Goal: Transaction & Acquisition: Purchase product/service

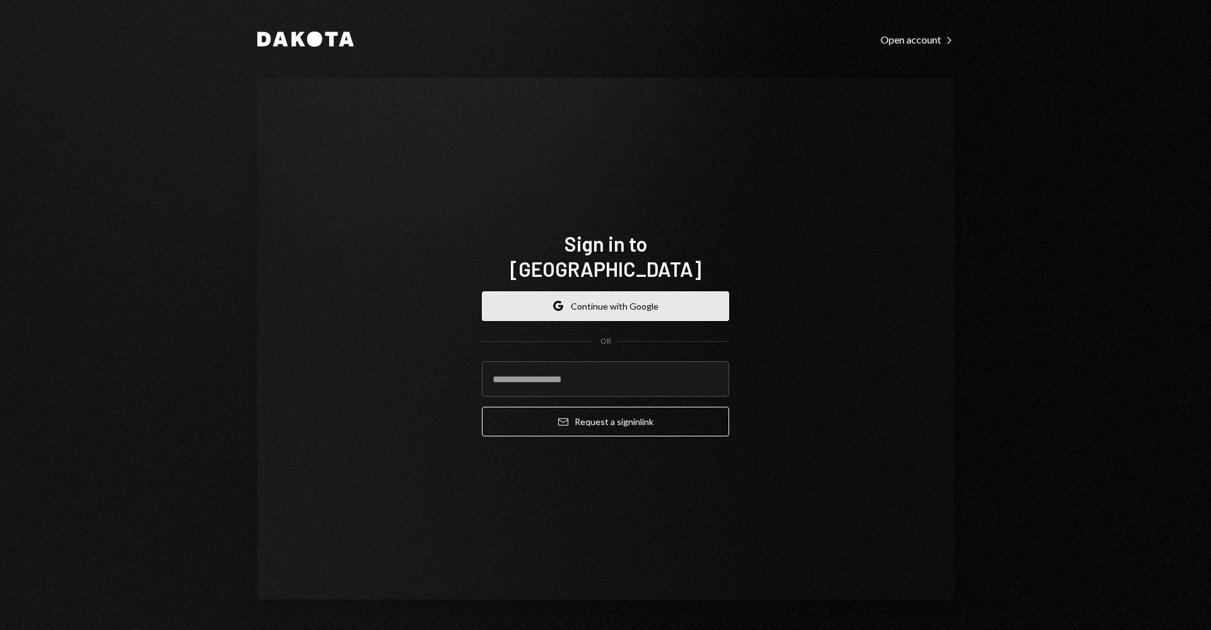
click at [621, 291] on button "Google Continue with Google" at bounding box center [605, 306] width 247 height 30
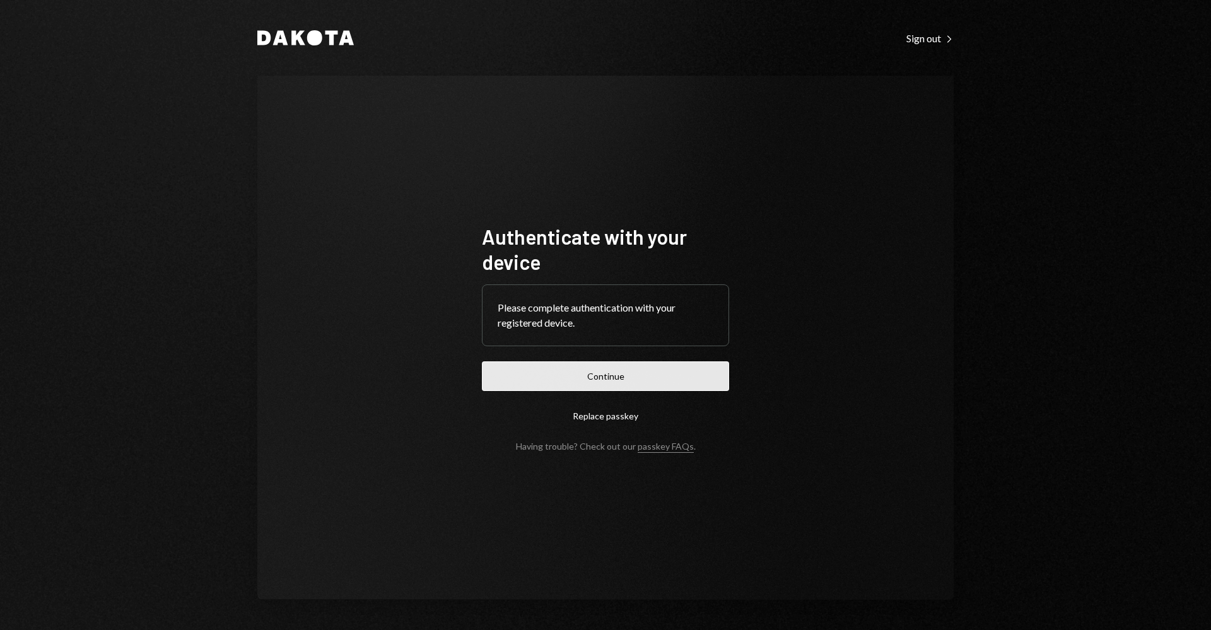
click at [647, 377] on button "Continue" at bounding box center [605, 376] width 247 height 30
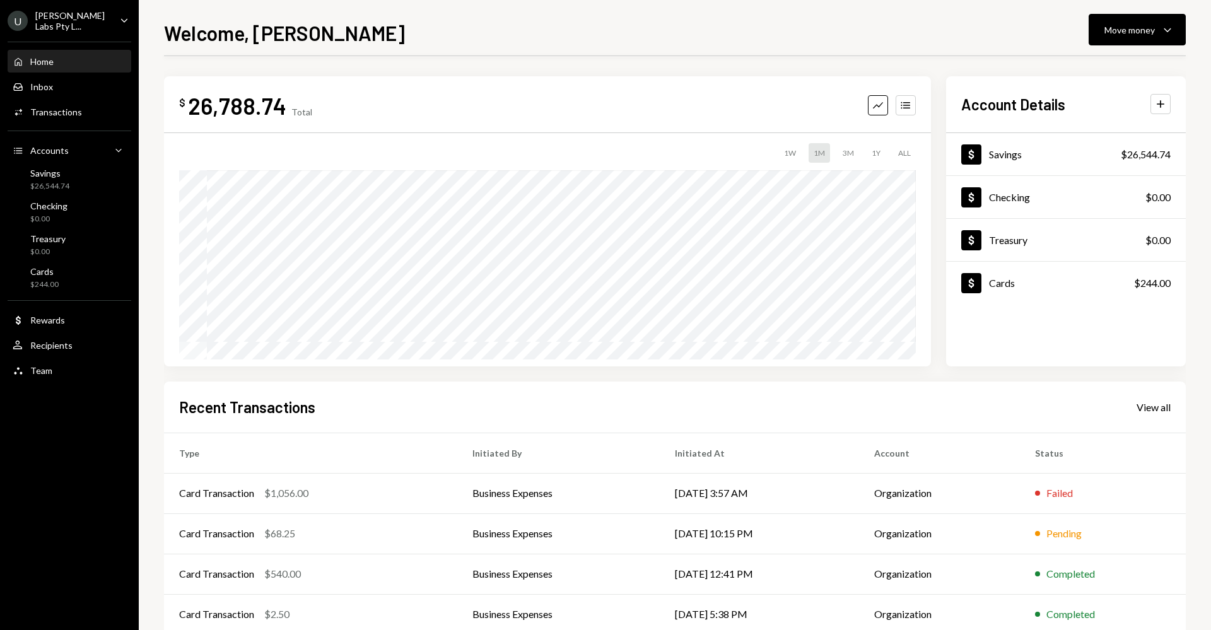
scroll to position [70, 0]
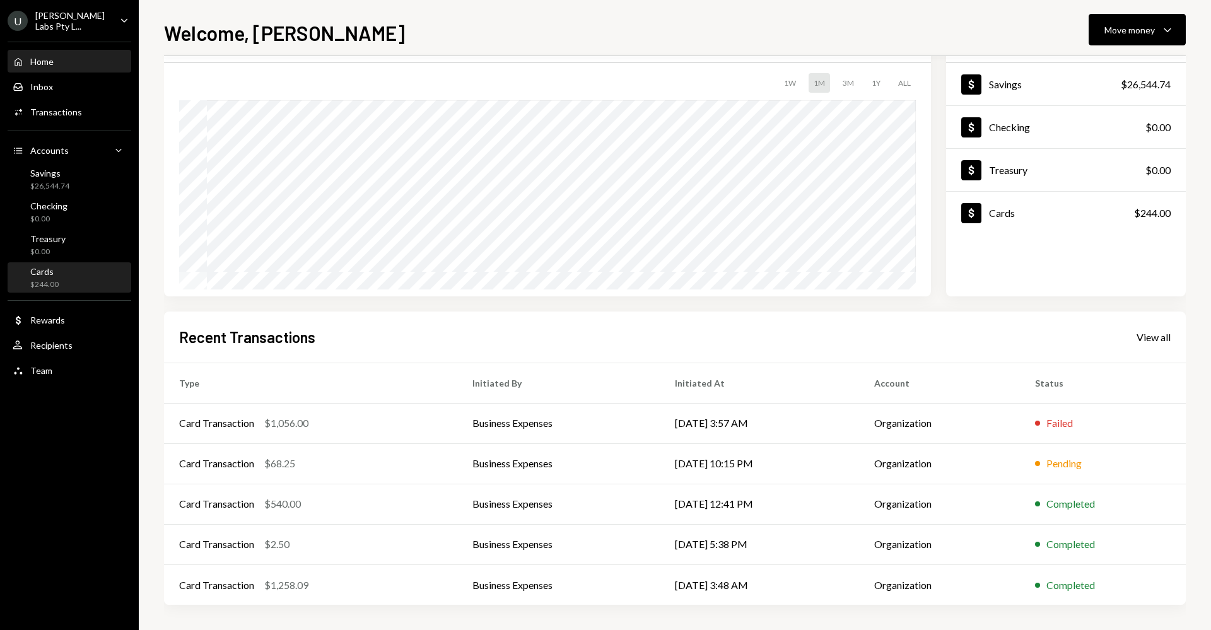
click at [55, 267] on div "Cards" at bounding box center [44, 271] width 28 height 11
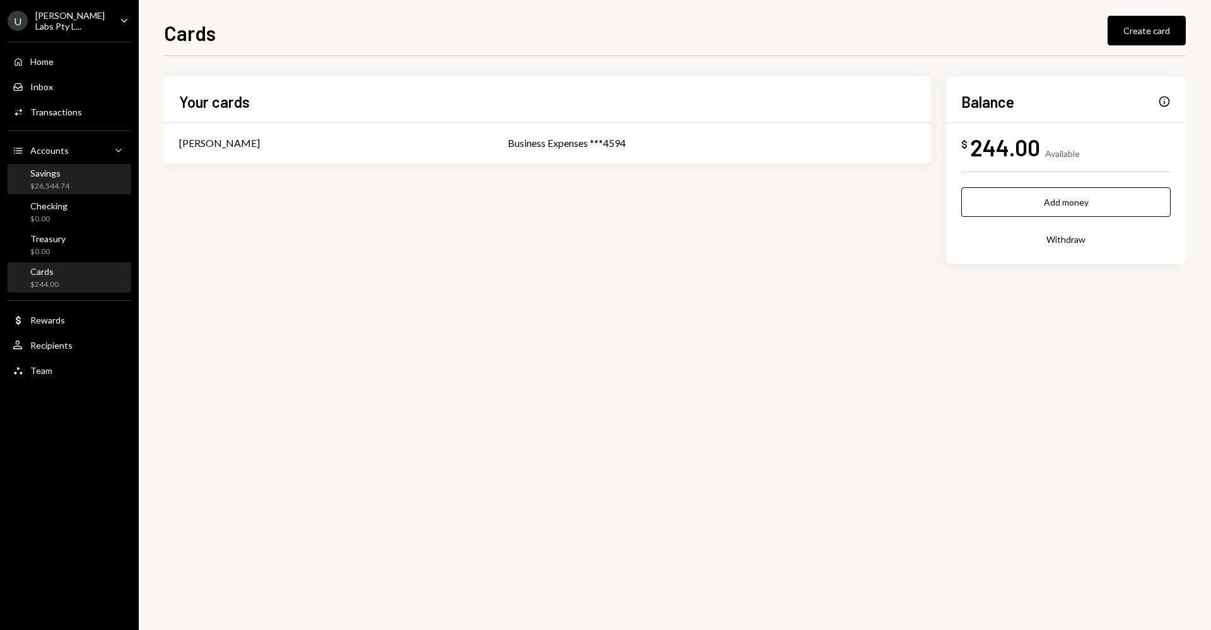
click at [30, 174] on div "Savings" at bounding box center [49, 173] width 39 height 11
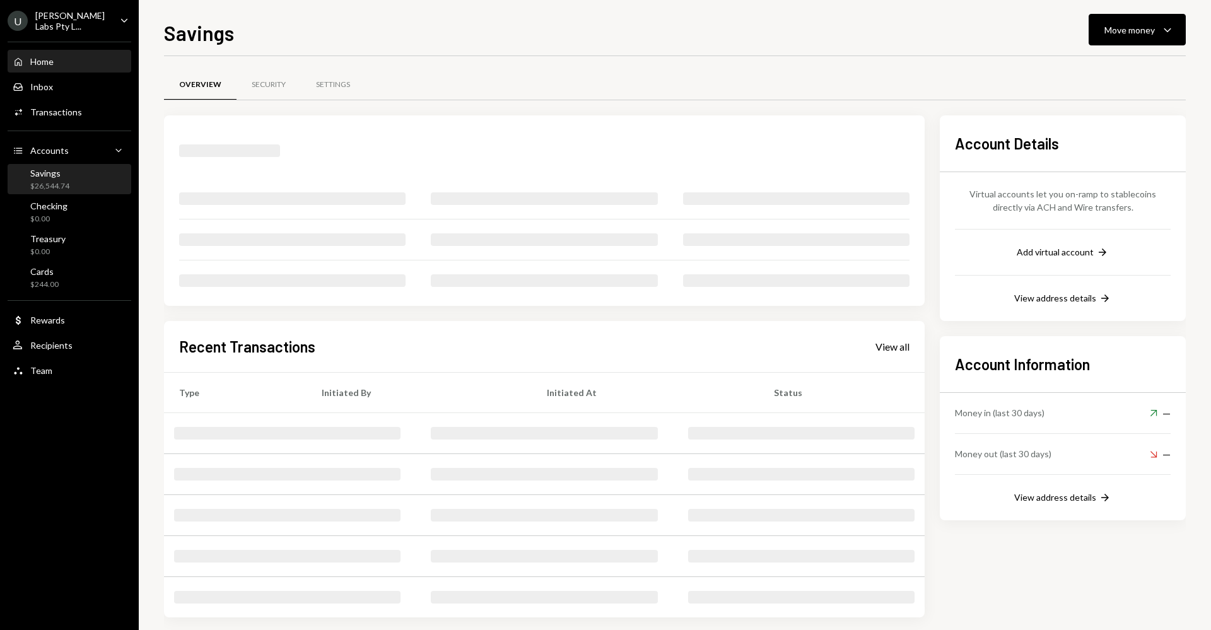
click at [51, 57] on div "Home" at bounding box center [41, 61] width 23 height 11
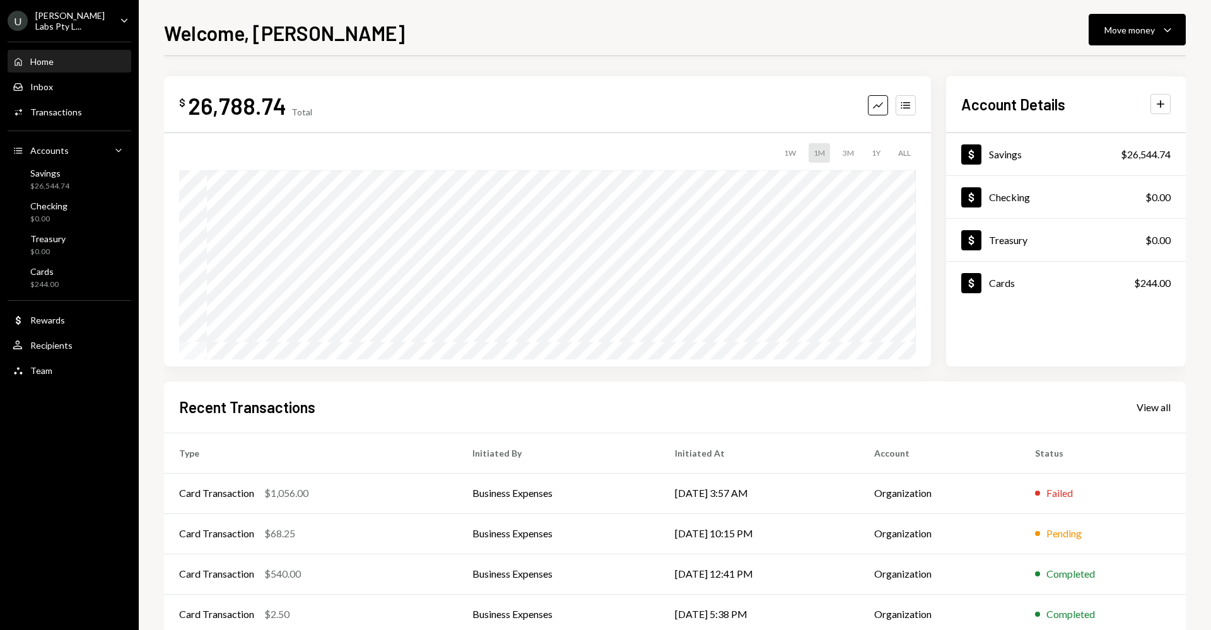
scroll to position [70, 0]
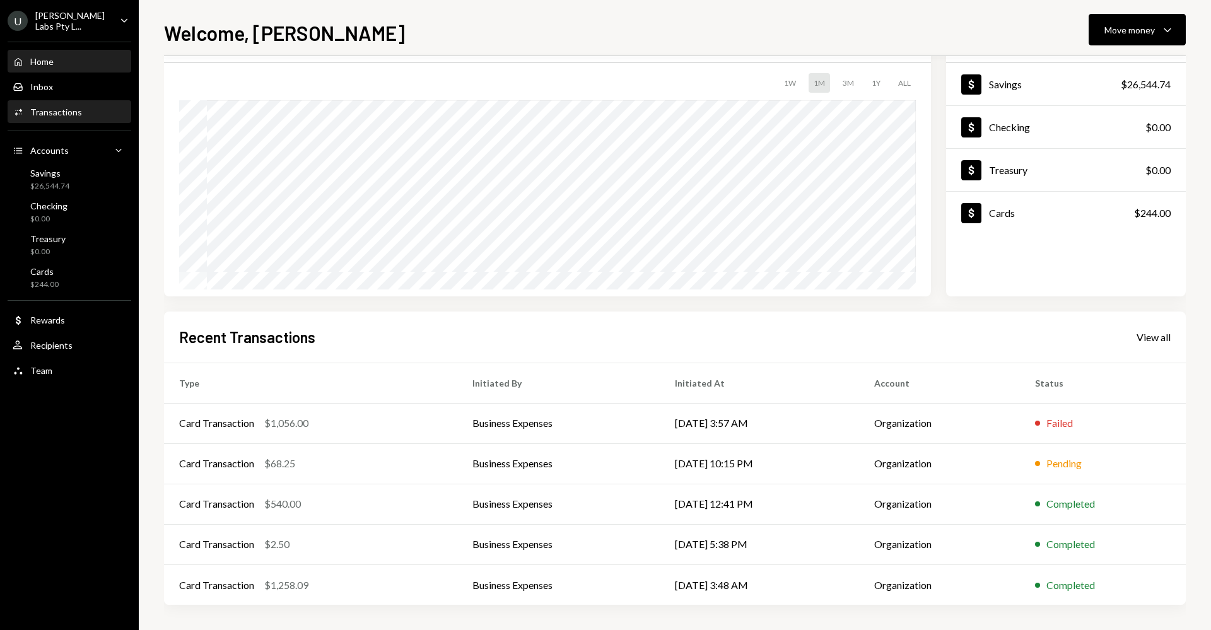
click at [89, 107] on div "Activities Transactions" at bounding box center [70, 112] width 114 height 11
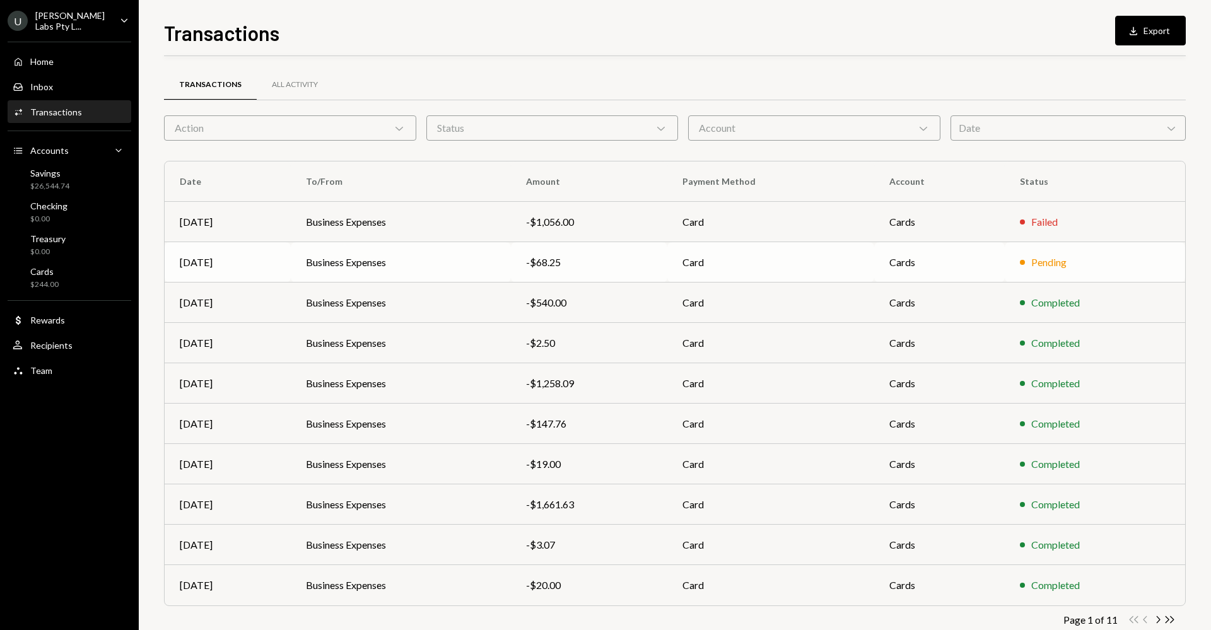
scroll to position [28, 0]
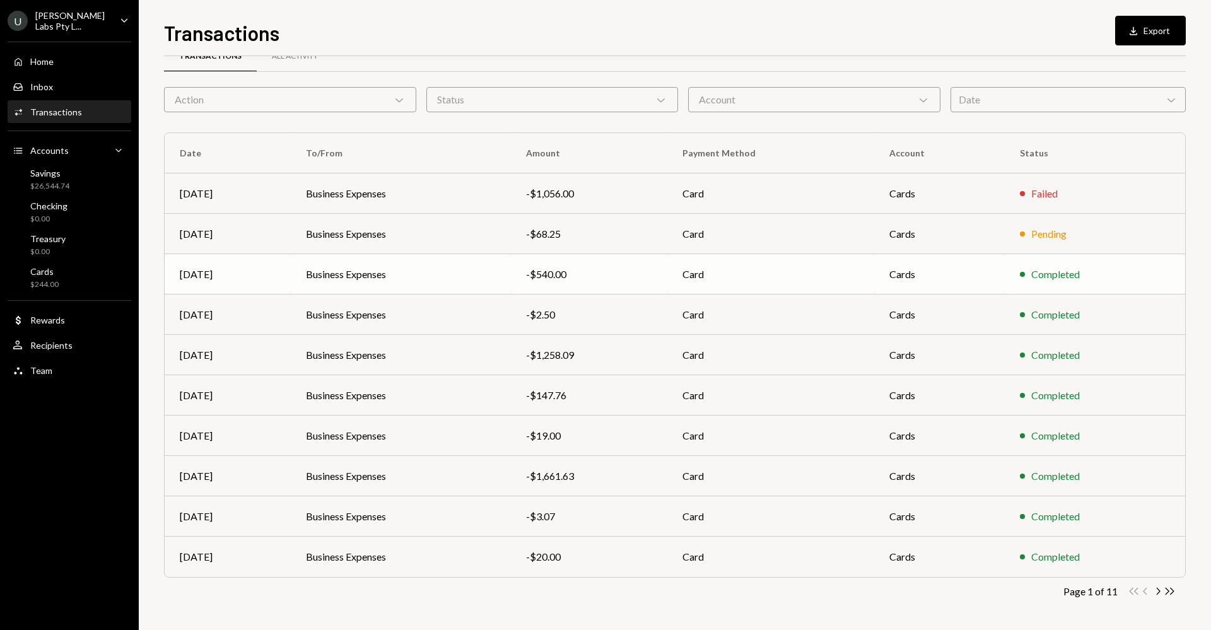
click at [609, 284] on td "-$540.00" at bounding box center [589, 274] width 156 height 40
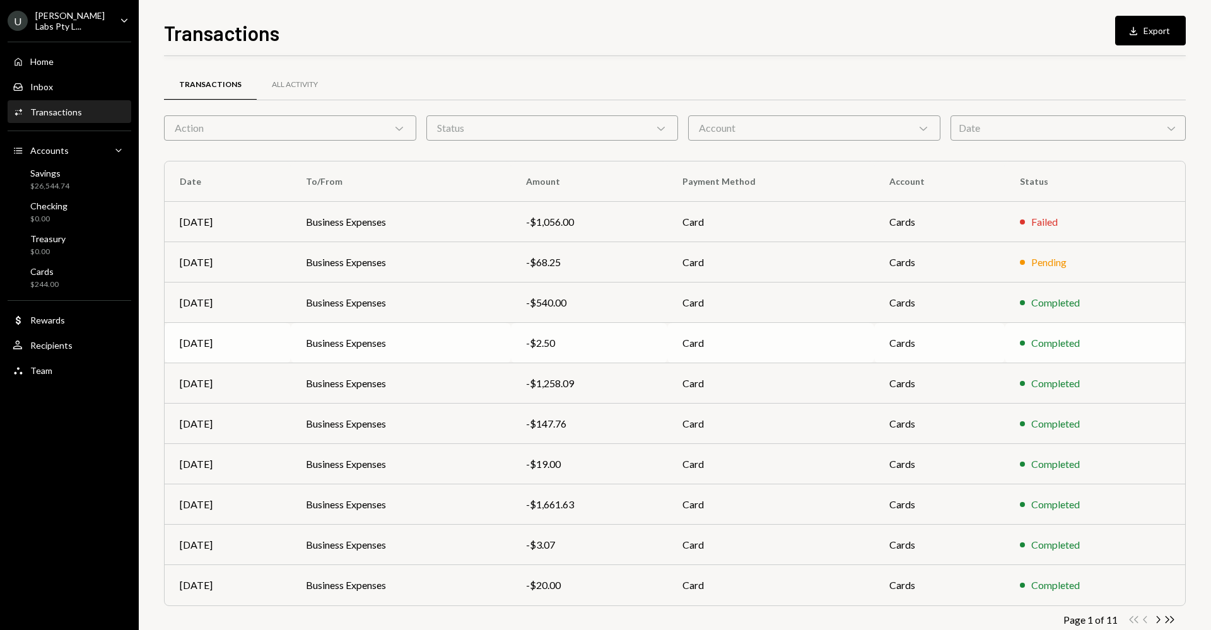
scroll to position [28, 0]
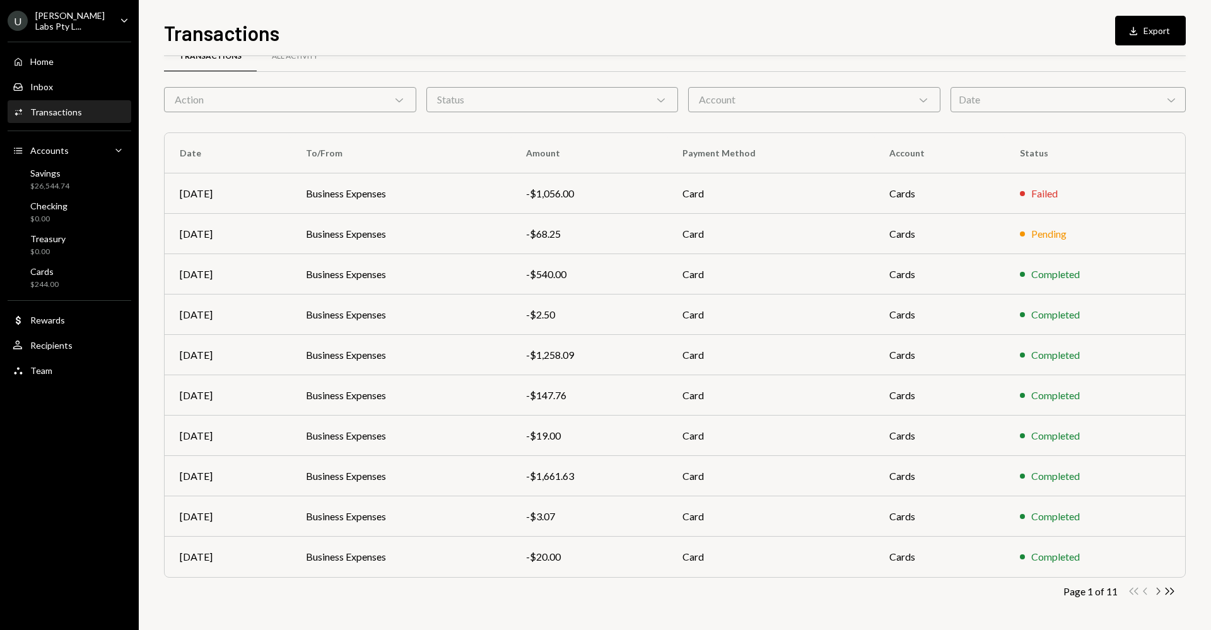
click at [1157, 590] on icon "Chevron Right" at bounding box center [1158, 591] width 12 height 12
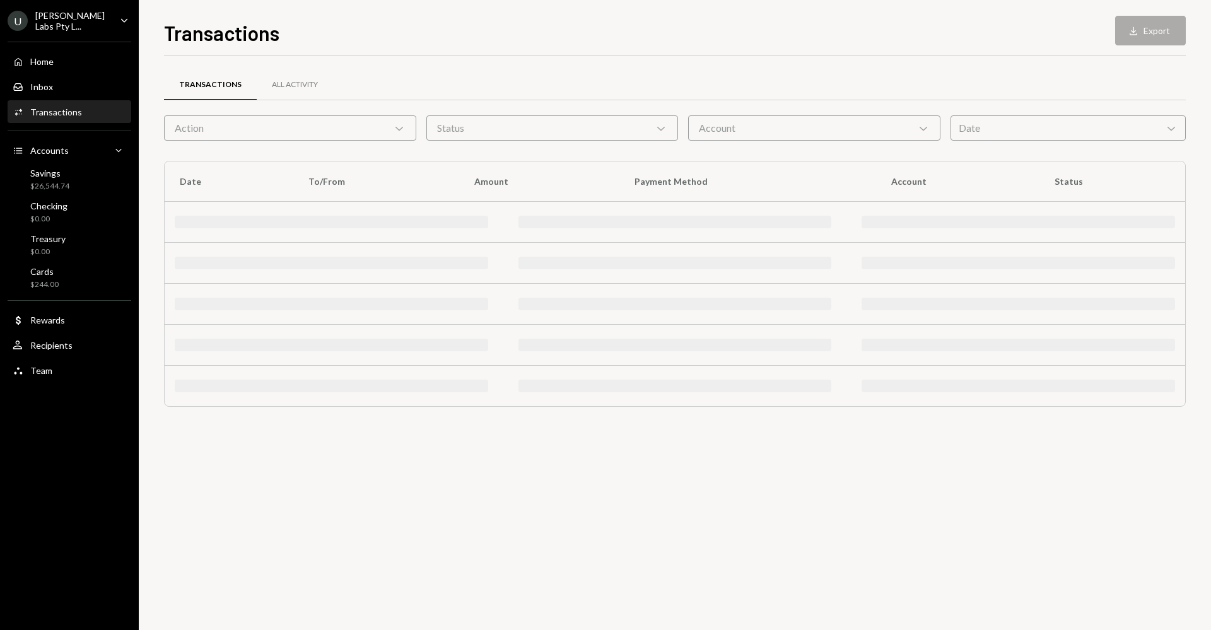
scroll to position [0, 0]
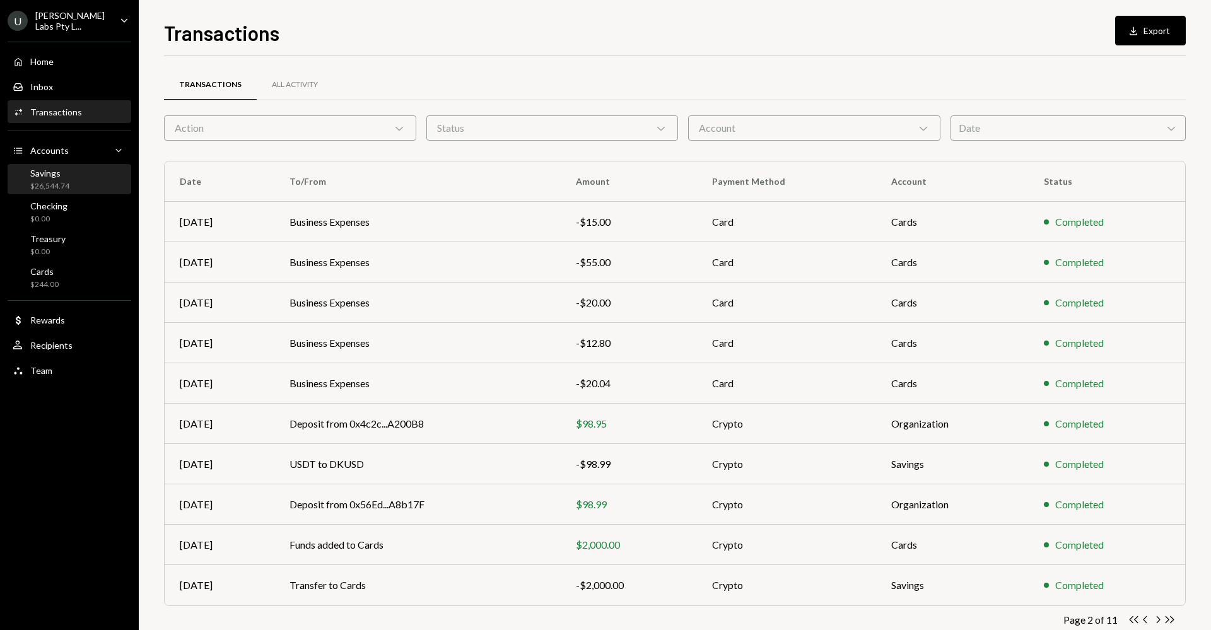
click at [80, 182] on div "Savings $26,544.74" at bounding box center [70, 180] width 114 height 24
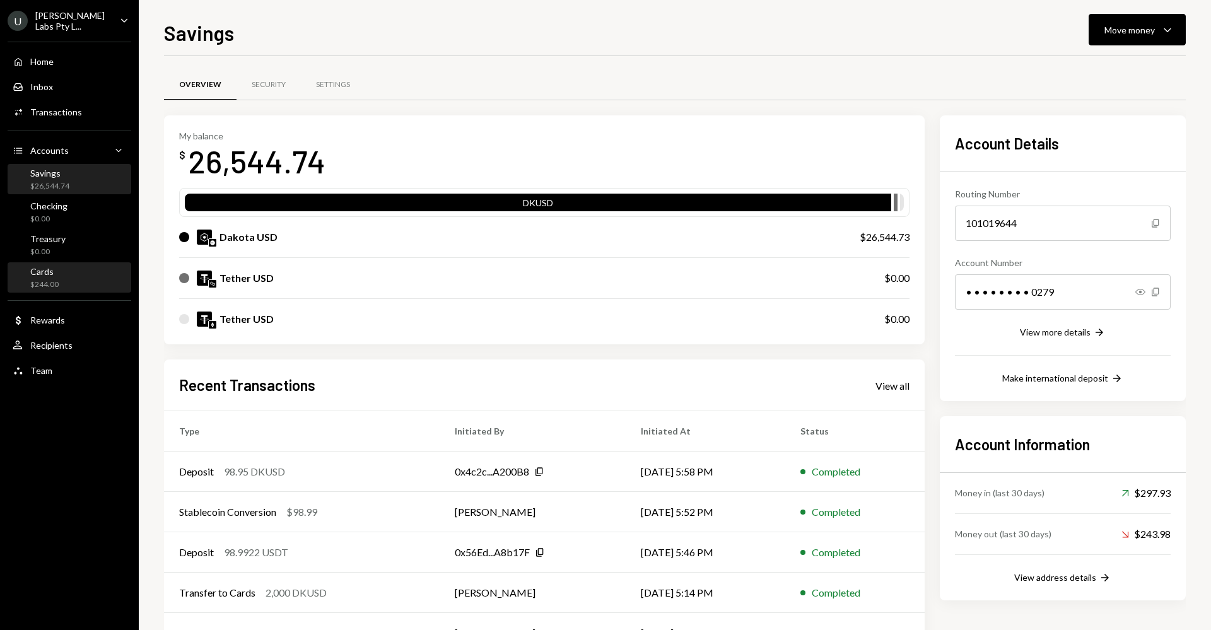
click at [107, 271] on div "Cards $244.00" at bounding box center [70, 278] width 114 height 24
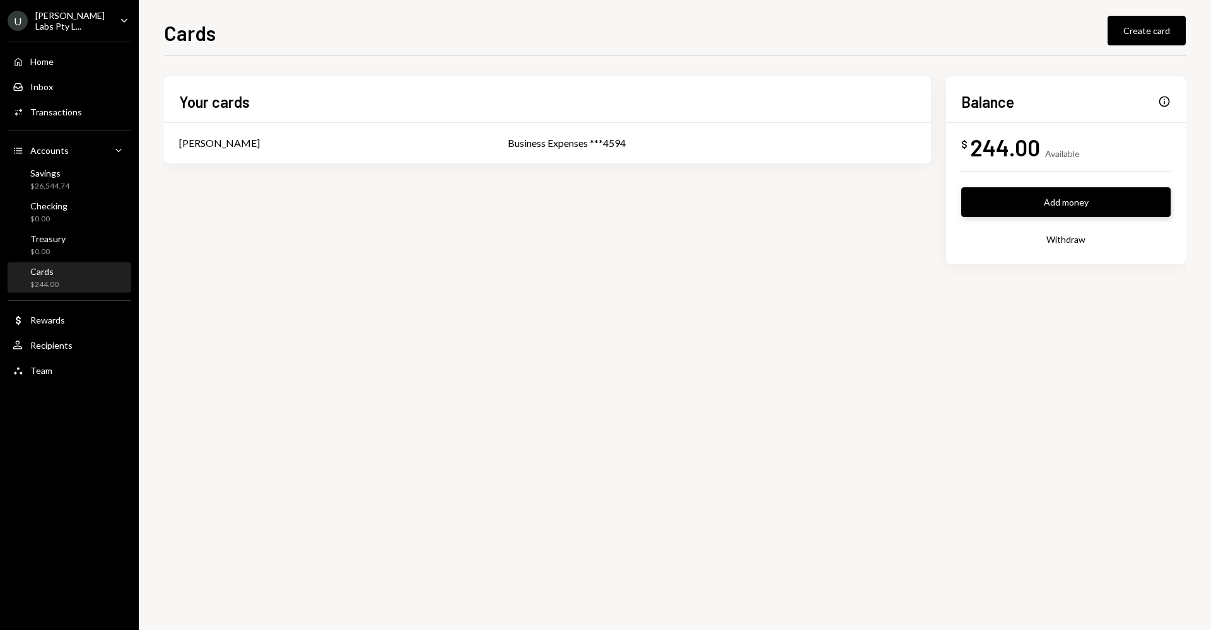
click at [1012, 204] on button "Add money" at bounding box center [1065, 202] width 209 height 30
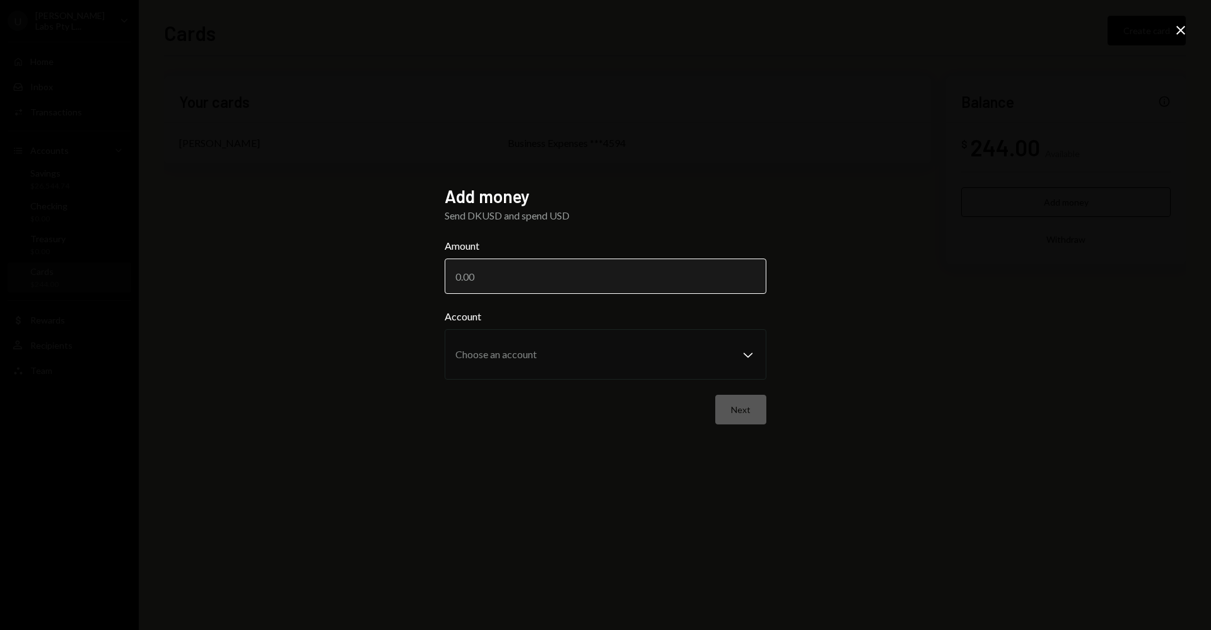
click at [649, 264] on input "Amount" at bounding box center [606, 276] width 322 height 35
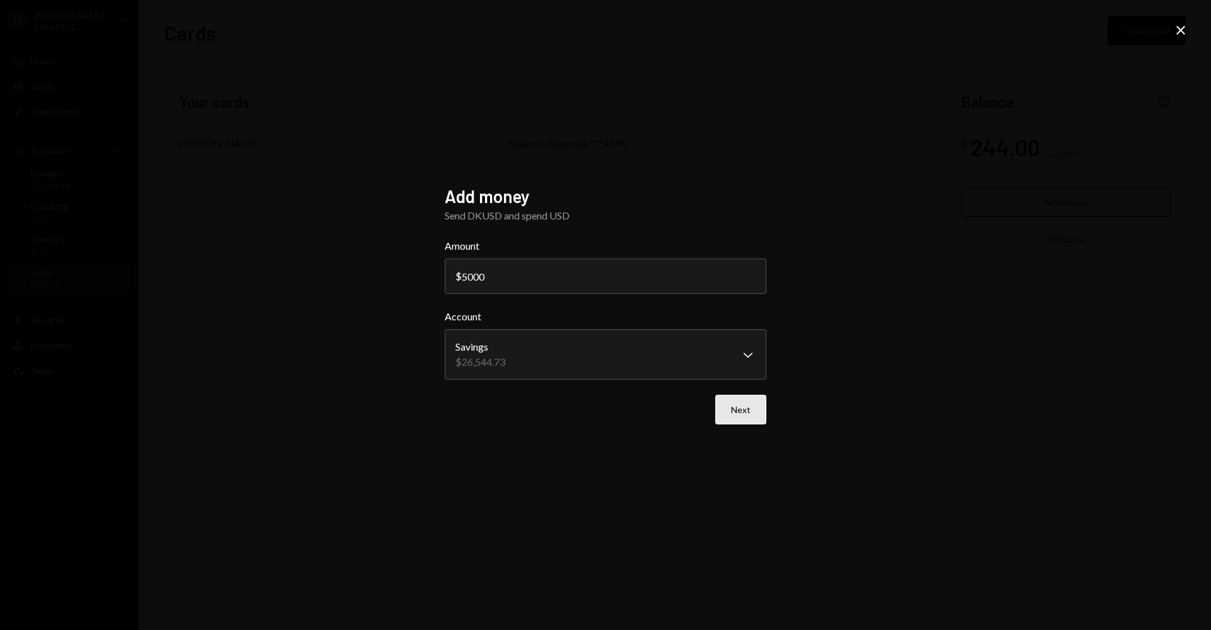
type input "5000"
click at [759, 404] on button "Next" at bounding box center [740, 410] width 51 height 30
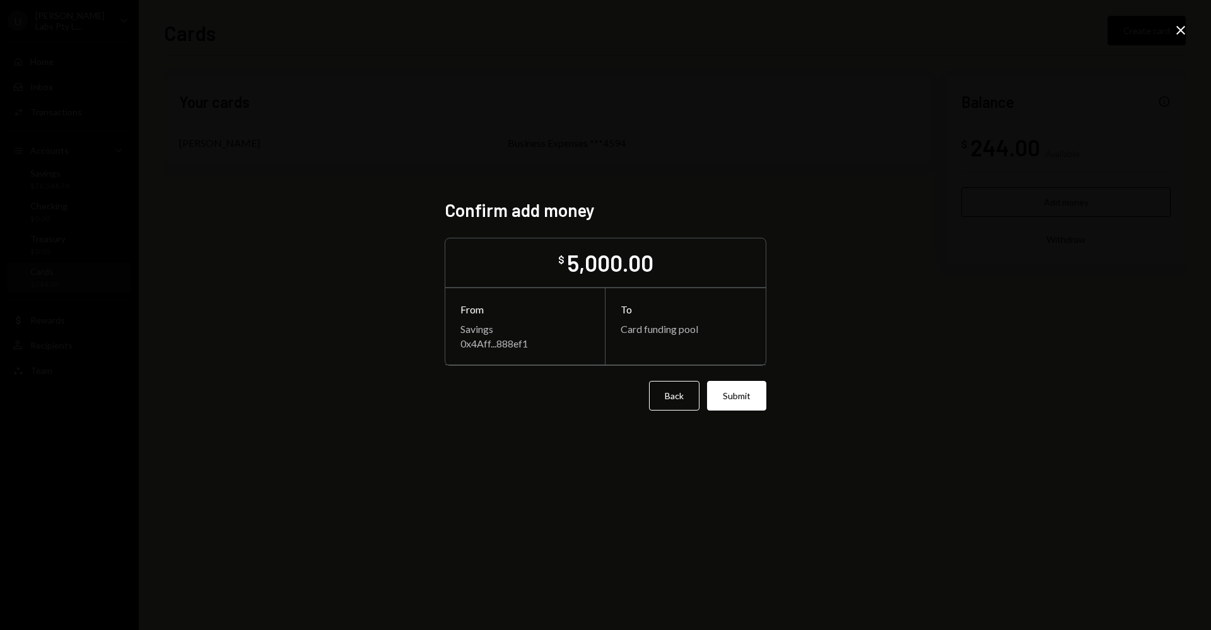
drag, startPoint x: 760, startPoint y: 397, endPoint x: 768, endPoint y: 404, distance: 10.3
click at [760, 397] on button "Submit" at bounding box center [736, 396] width 59 height 30
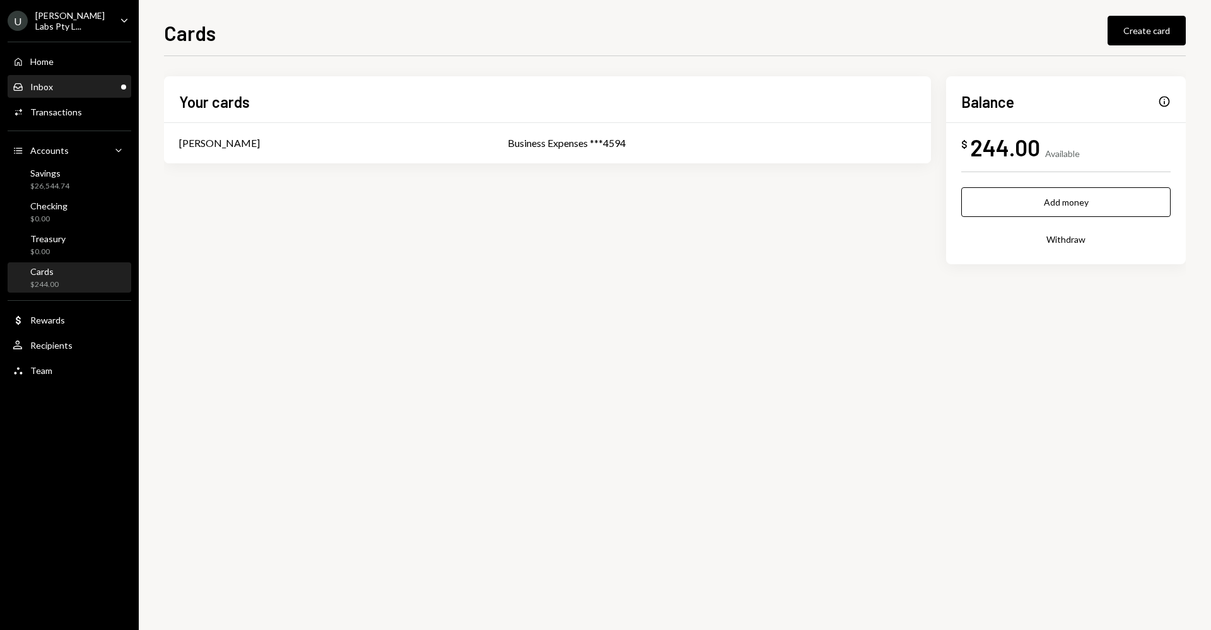
click at [76, 89] on div "Inbox Inbox" at bounding box center [70, 86] width 114 height 11
click at [284, 153] on td "[PERSON_NAME]" at bounding box center [328, 143] width 329 height 40
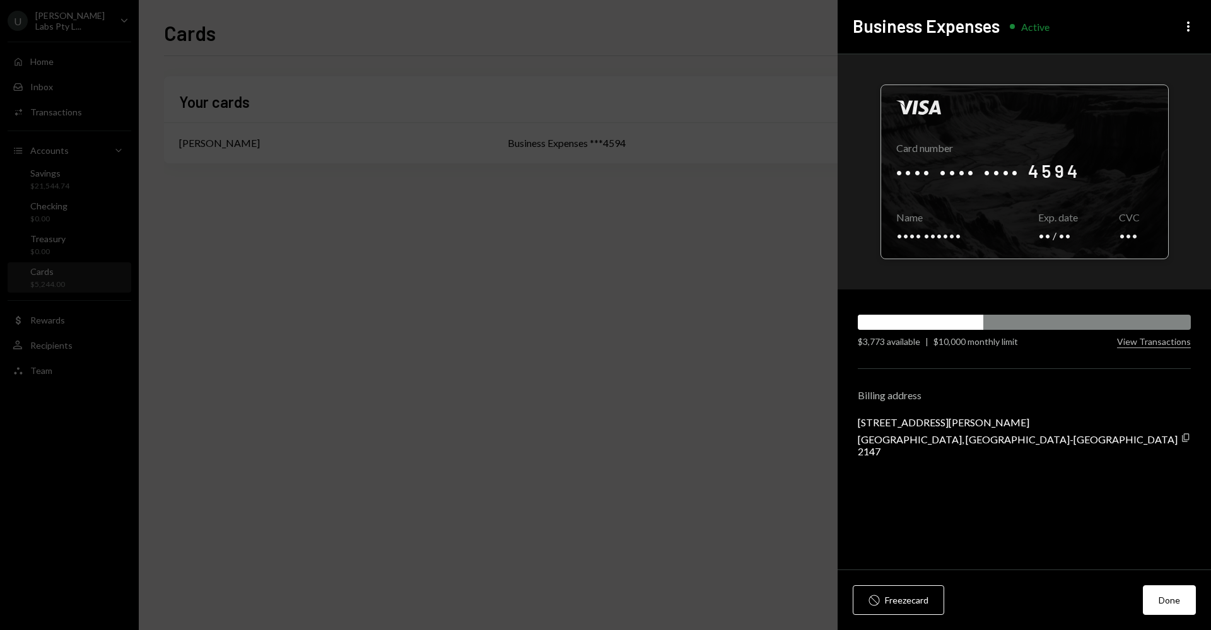
click at [982, 202] on div at bounding box center [1024, 171] width 287 height 173
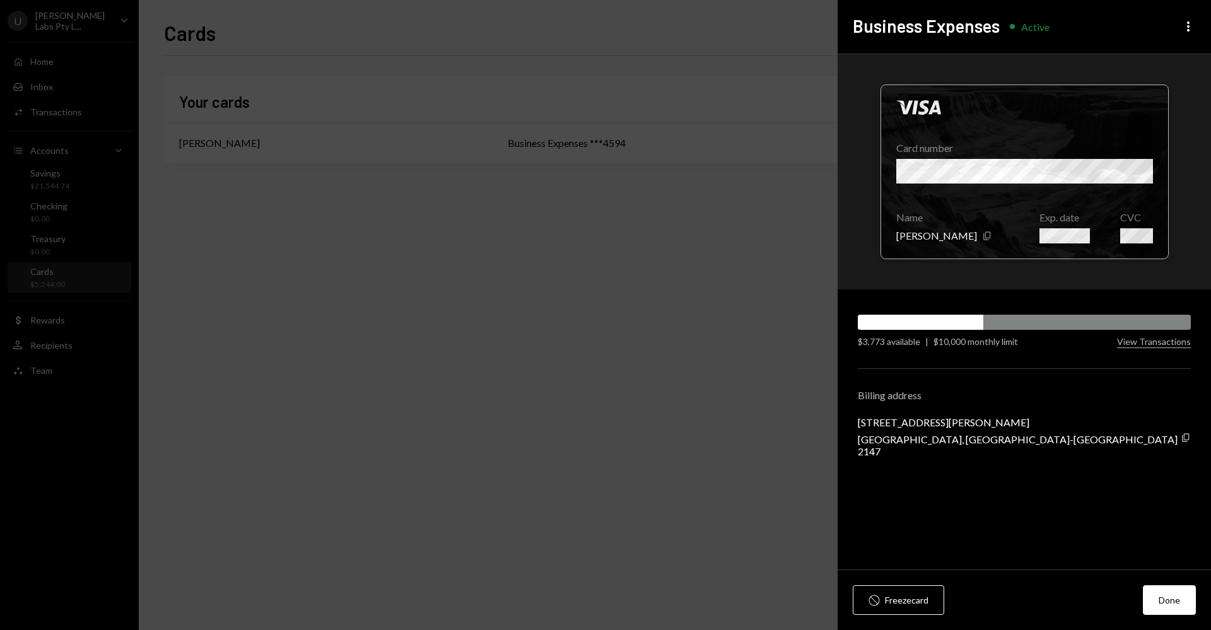
drag, startPoint x: 1110, startPoint y: 166, endPoint x: 1128, endPoint y: 168, distance: 17.8
click at [1117, 167] on div at bounding box center [1024, 171] width 287 height 173
click at [1132, 168] on div at bounding box center [1024, 171] width 287 height 173
